Goal: Transaction & Acquisition: Download file/media

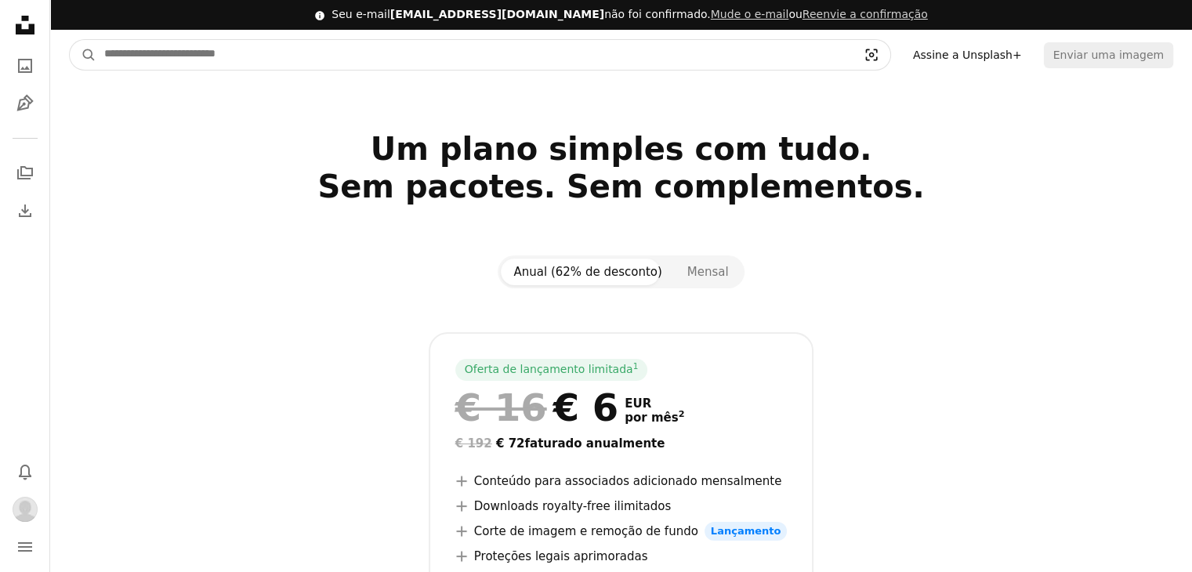
click at [885, 53] on icon "Visual search" at bounding box center [872, 55] width 38 height 16
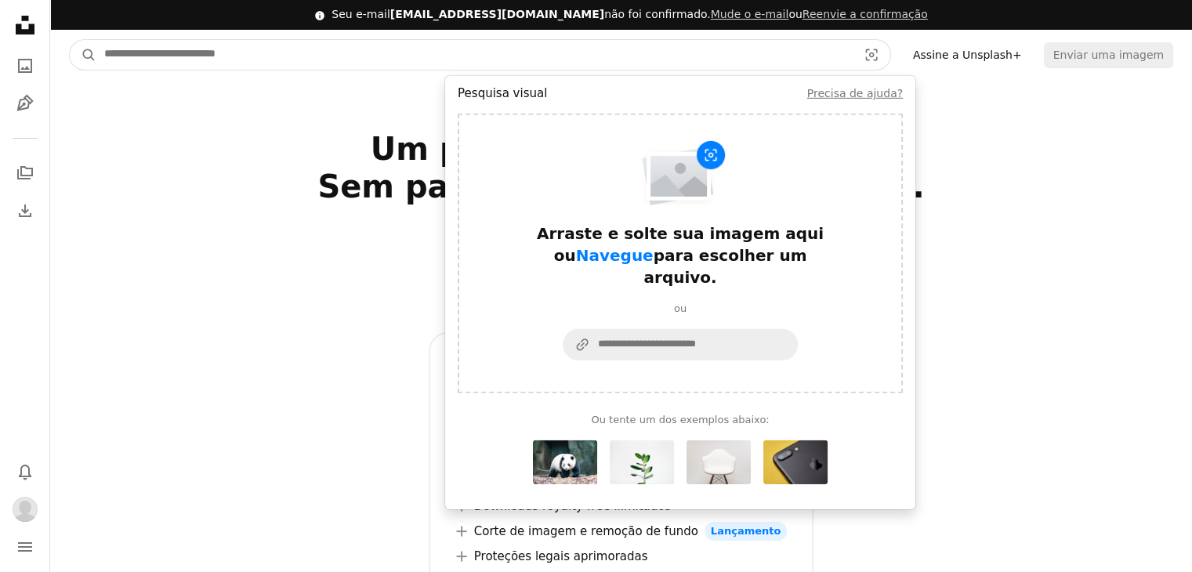
click at [638, 54] on input "Pesquise conteúdo visual em todo o site" at bounding box center [474, 55] width 756 height 30
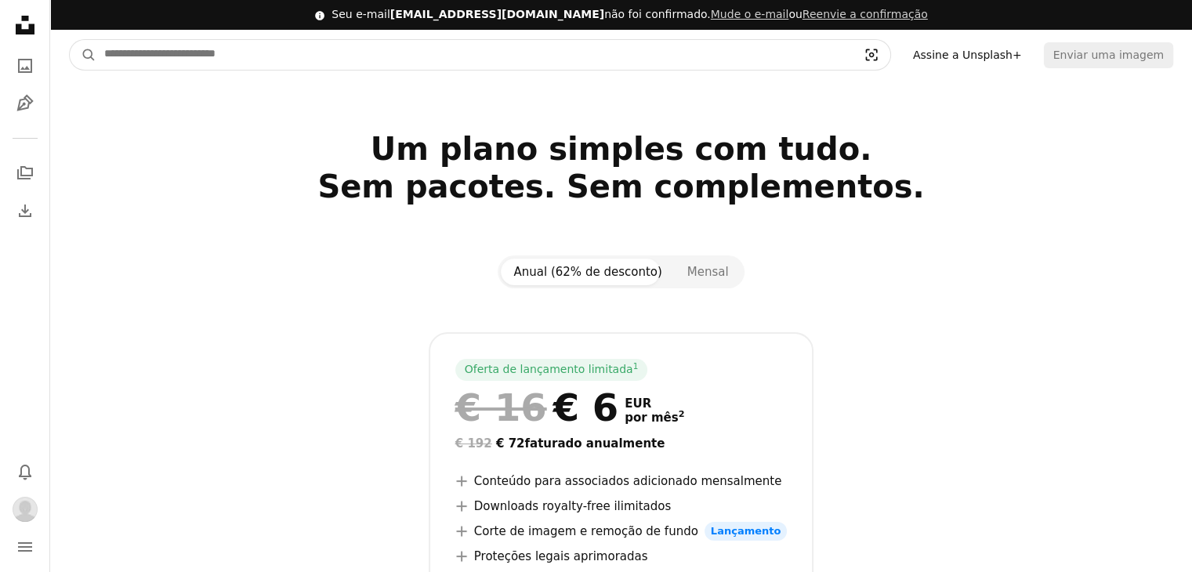
click at [890, 57] on icon "Visual search" at bounding box center [872, 55] width 38 height 16
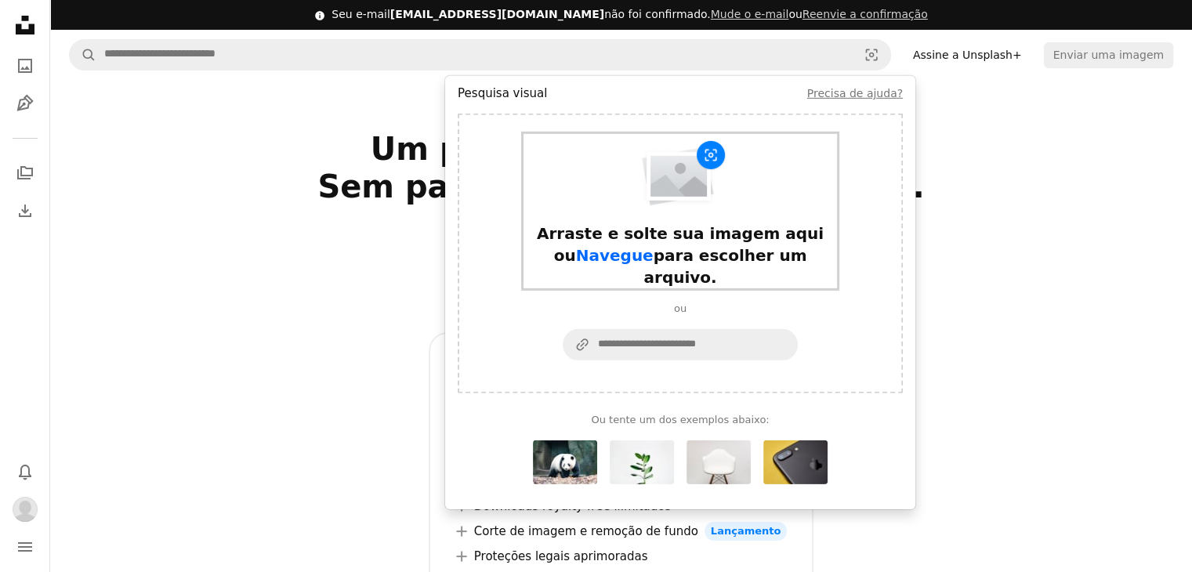
click at [610, 258] on span "Navegue" at bounding box center [615, 255] width 78 height 19
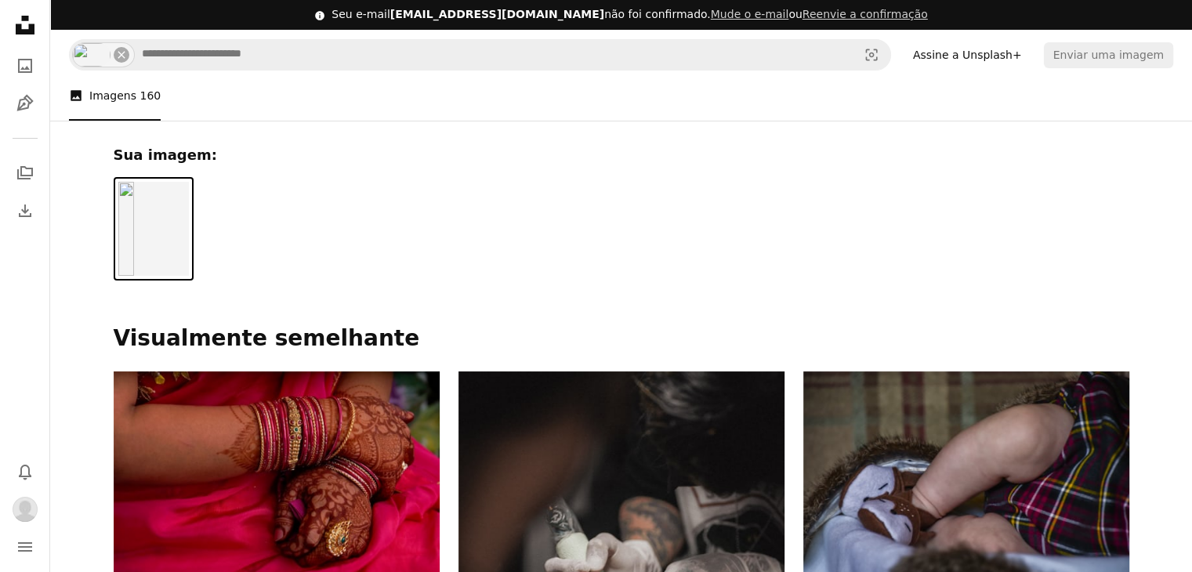
click at [238, 96] on ul "A photo Imagens 160" at bounding box center [621, 96] width 1104 height 50
click at [151, 227] on img at bounding box center [153, 229] width 71 height 94
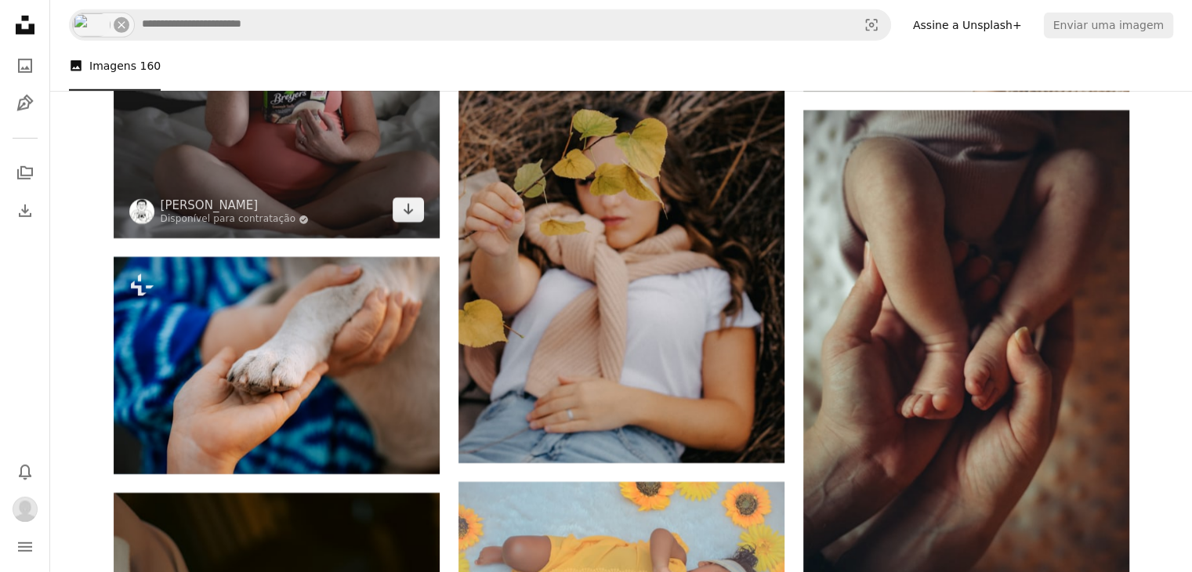
scroll to position [5010, 0]
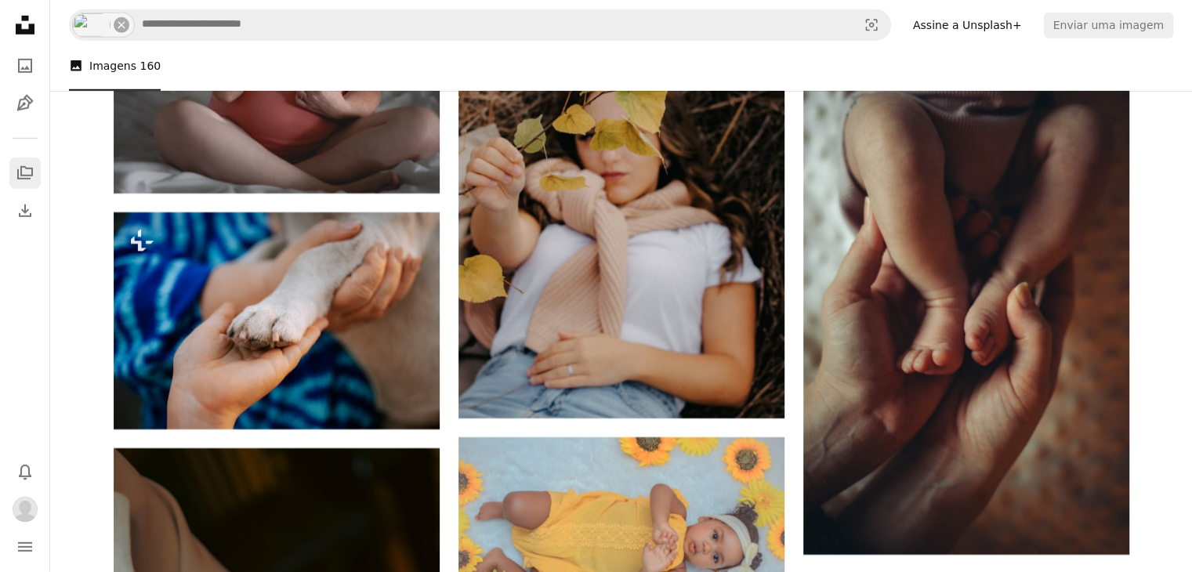
click at [22, 170] on icon "A stack of folders" at bounding box center [25, 173] width 19 height 19
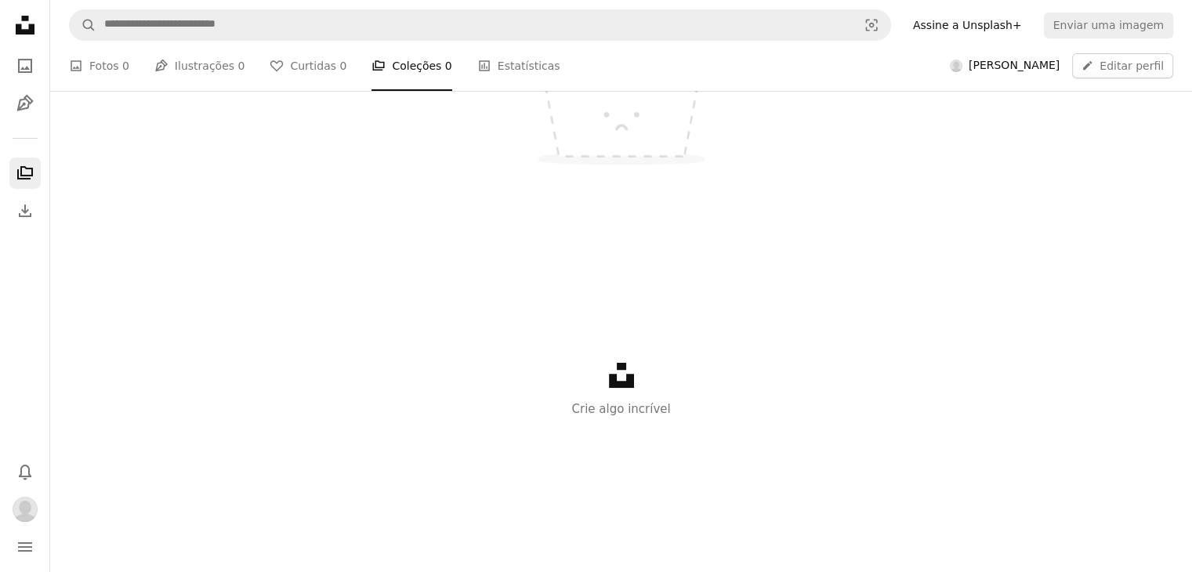
scroll to position [383, 0]
click at [626, 380] on link "Unsplash logo" at bounding box center [621, 377] width 25 height 14
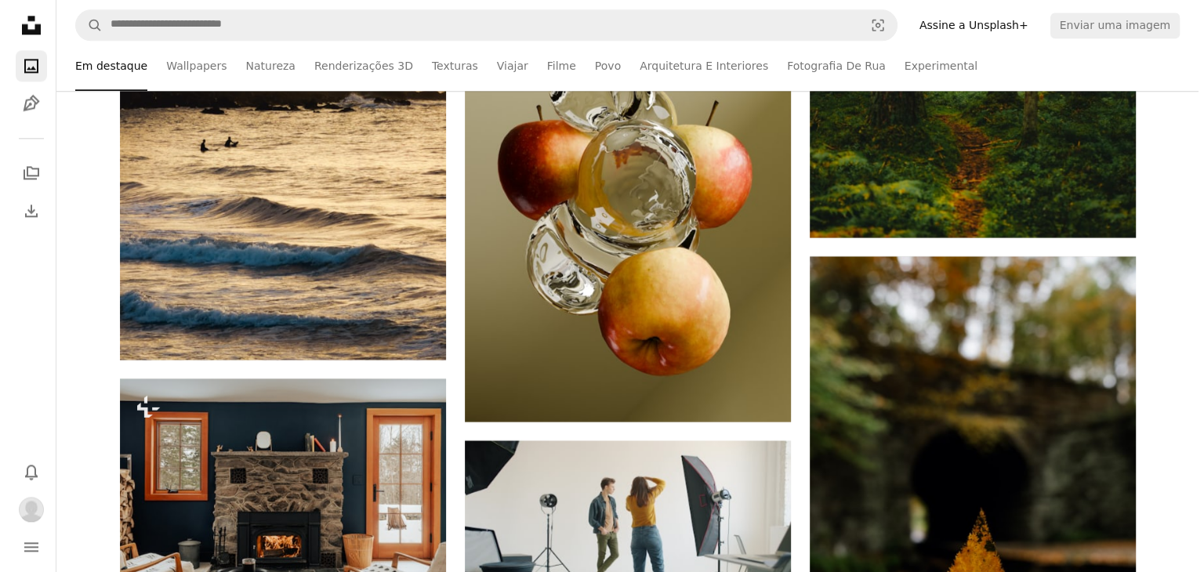
scroll to position [8100, 0]
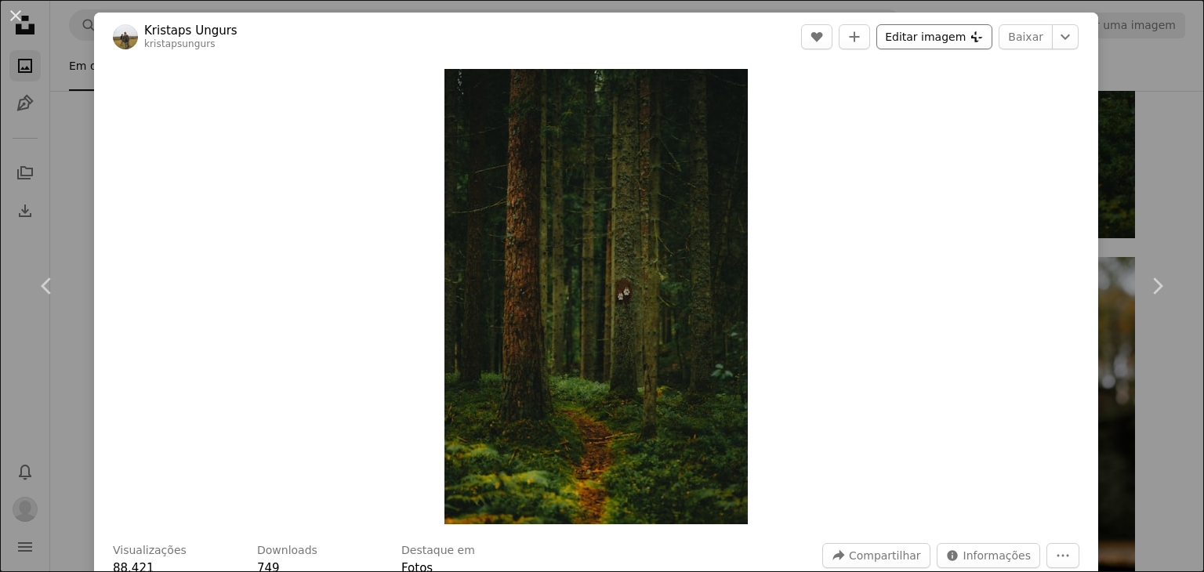
click at [950, 38] on button "Editar imagem Plus sign for Unsplash+" at bounding box center [934, 36] width 116 height 25
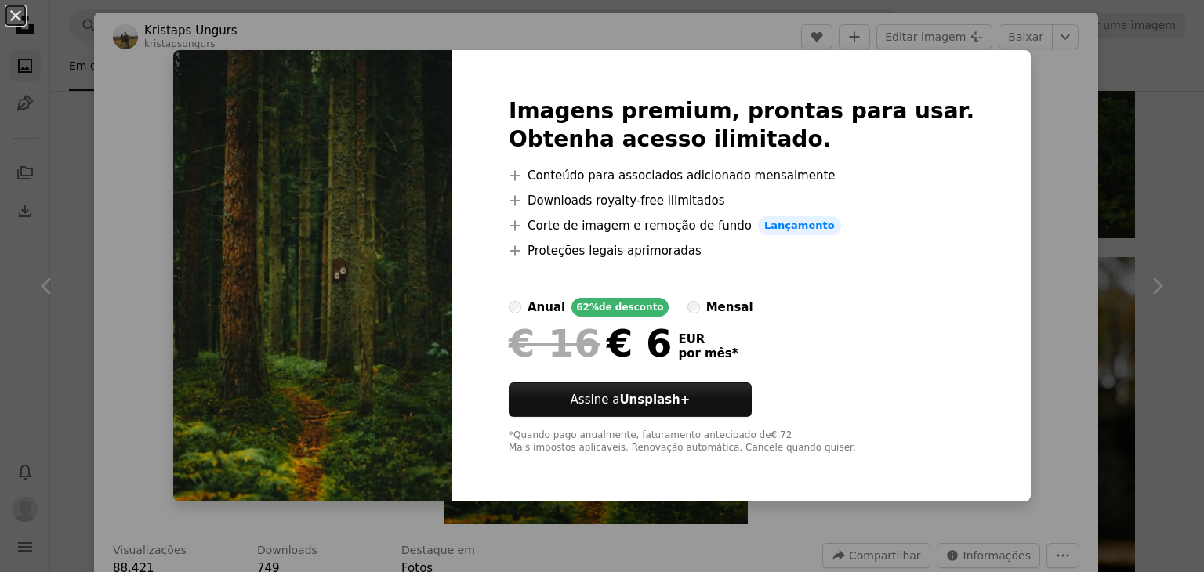
click at [1021, 85] on div "An X shape Imagens premium, prontas para usar. Obtenha acesso ilimitado. A plus…" at bounding box center [602, 286] width 1204 height 572
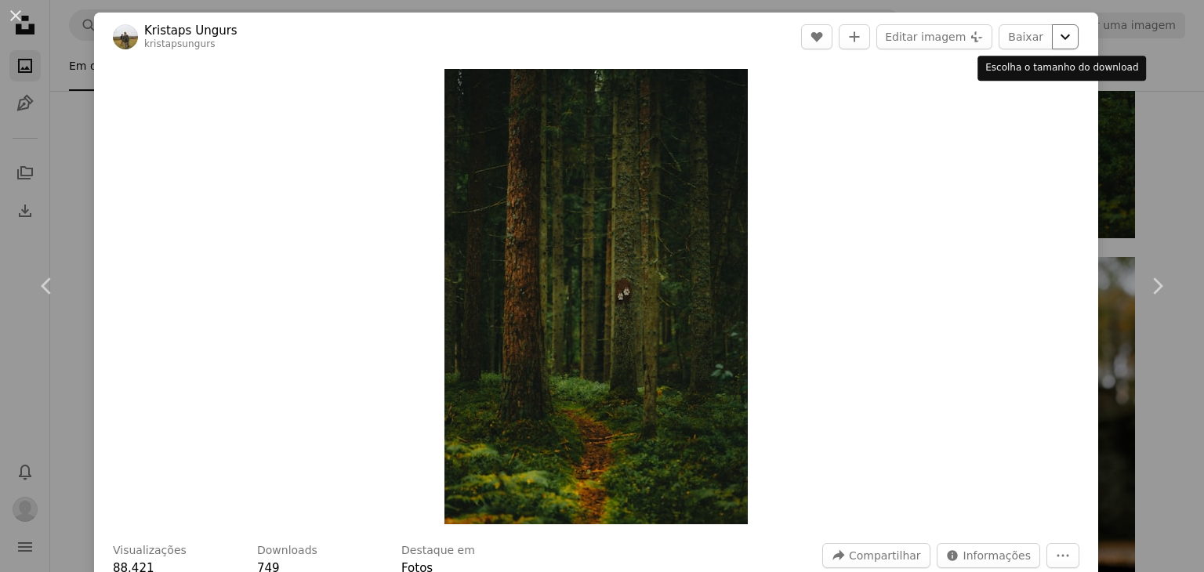
click at [1066, 38] on button "Chevron down" at bounding box center [1065, 36] width 27 height 25
click at [1056, 551] on icon "More Actions" at bounding box center [1063, 556] width 14 height 14
